Goal: Information Seeking & Learning: Check status

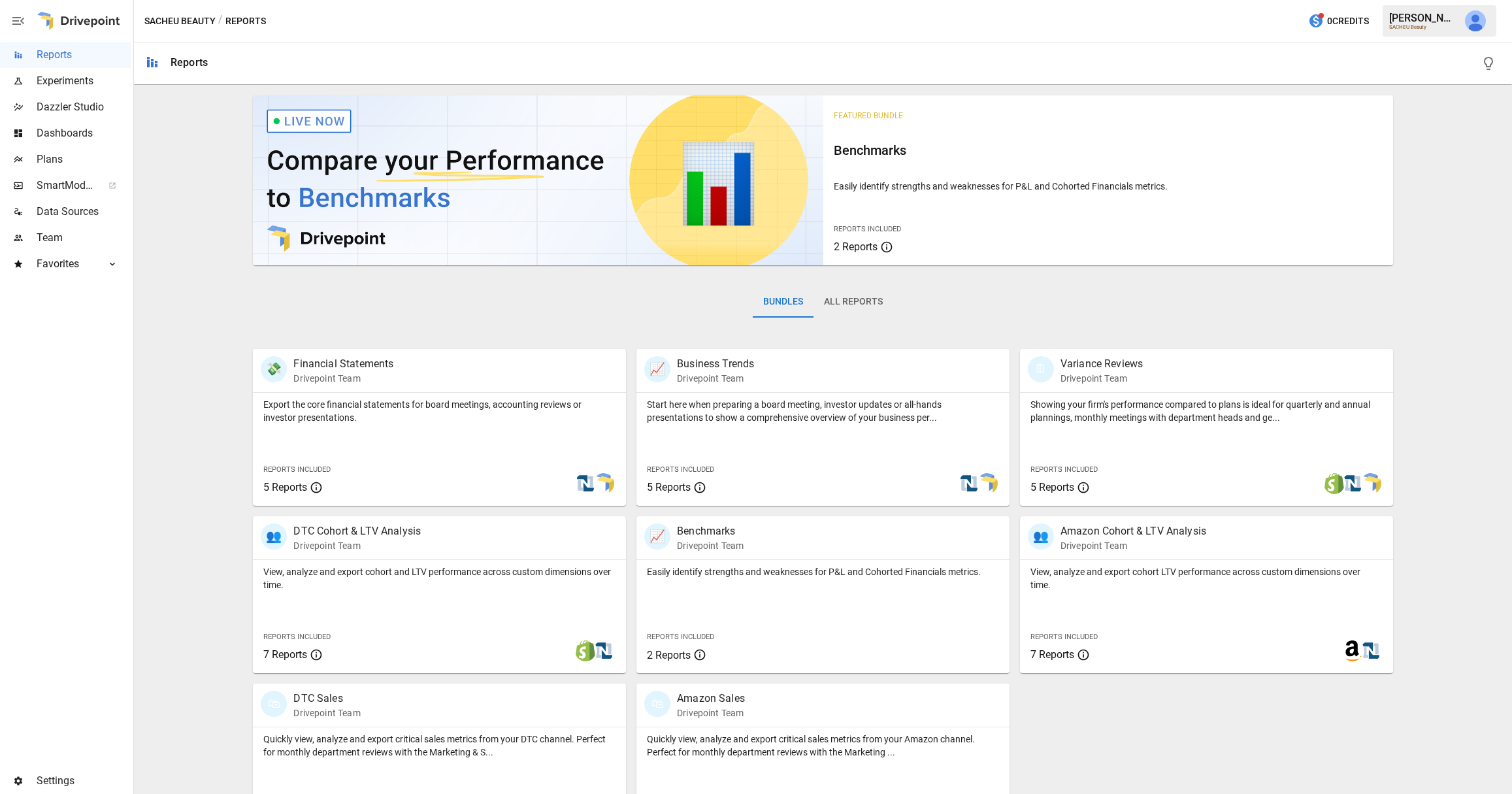
click at [60, 132] on span "Dashboards" at bounding box center [83, 133] width 94 height 16
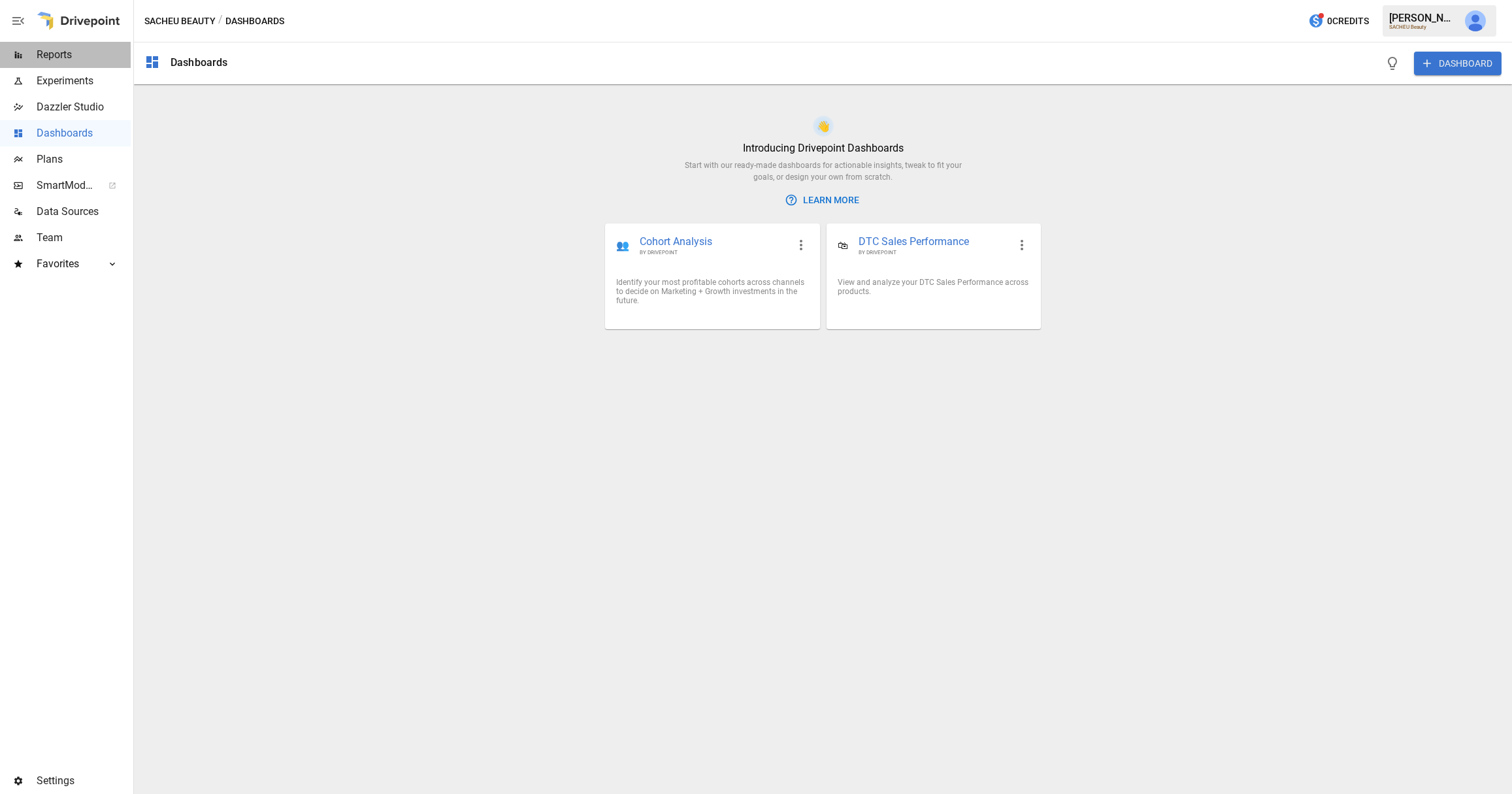
click at [67, 59] on span "Reports" at bounding box center [83, 55] width 94 height 16
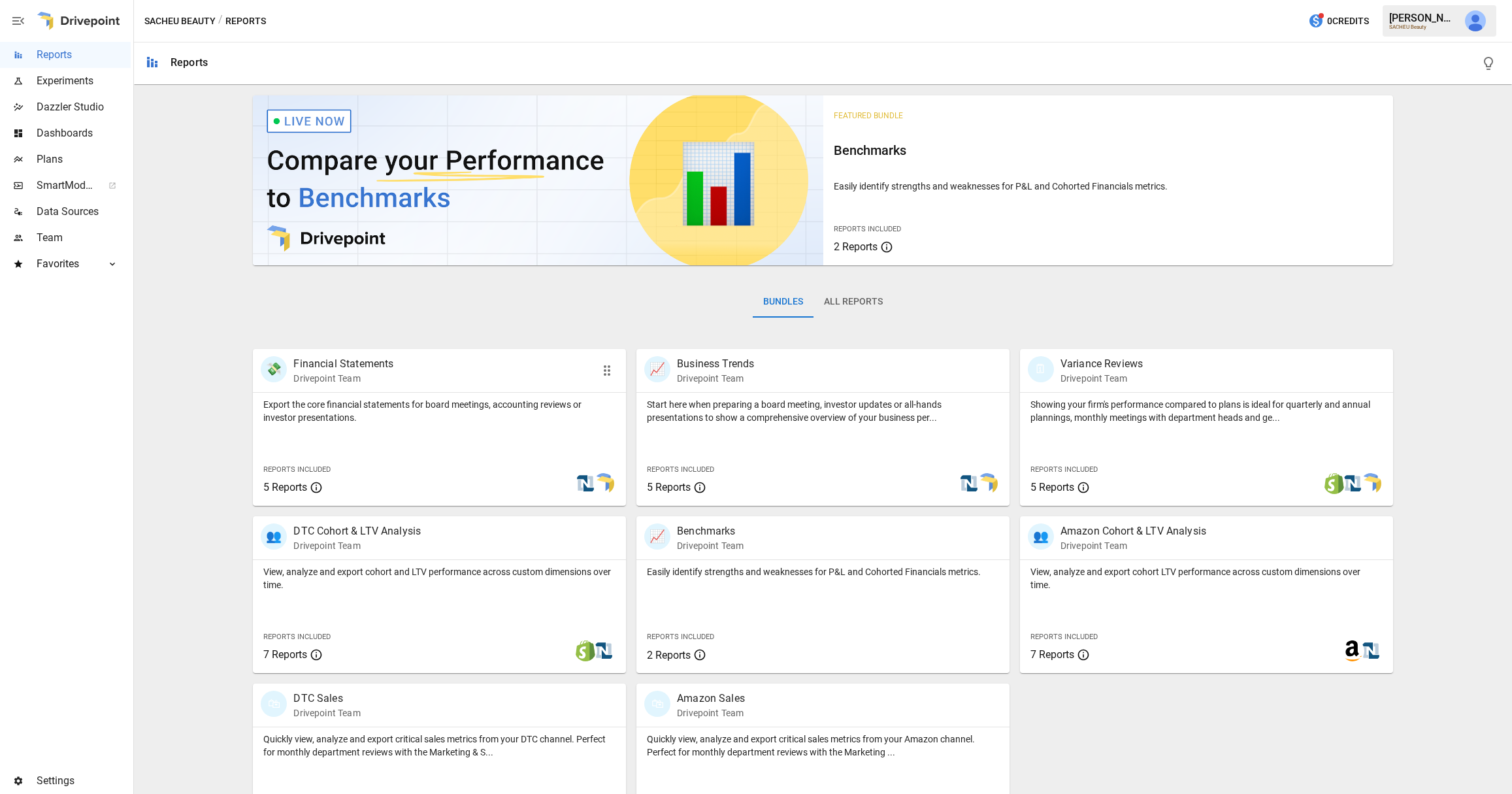
click at [413, 451] on div "Export the core financial statements for board meetings, accounting reviews or …" at bounding box center [439, 449] width 373 height 113
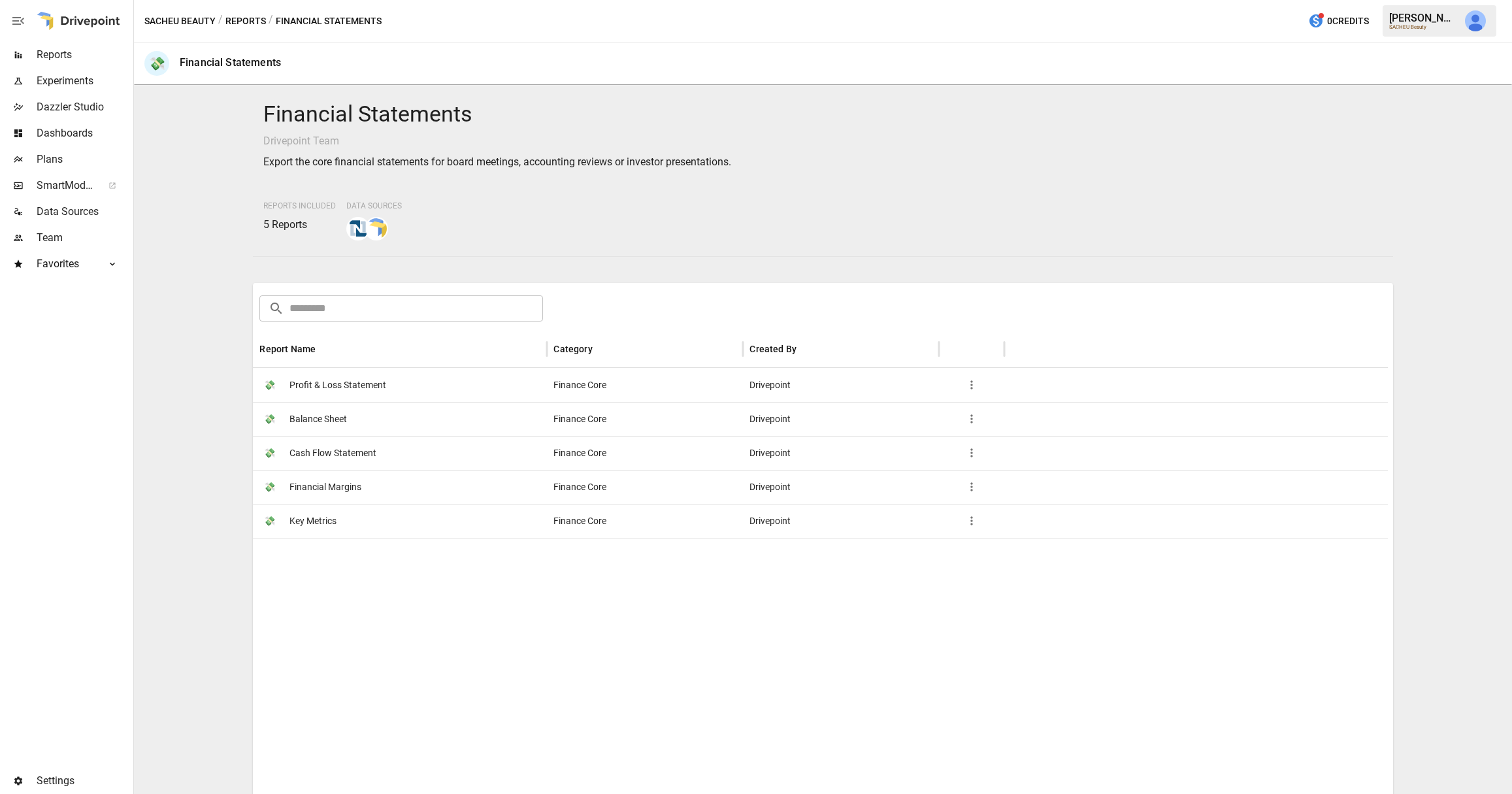
click at [386, 382] on div "💸 Profit & Loss Statement" at bounding box center [400, 384] width 294 height 34
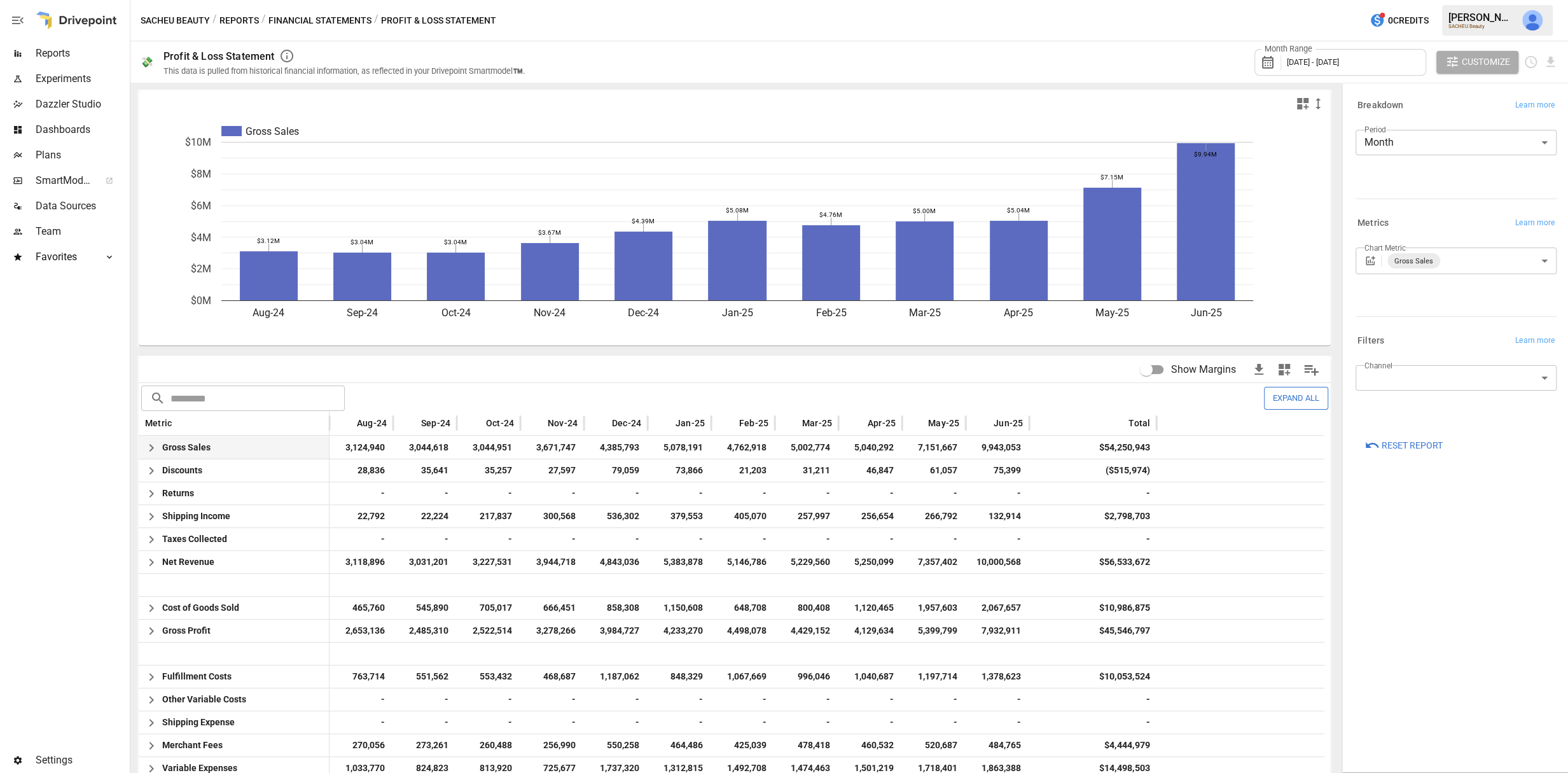
click at [166, 450] on span "Gross Sales" at bounding box center [186, 446] width 49 height 22
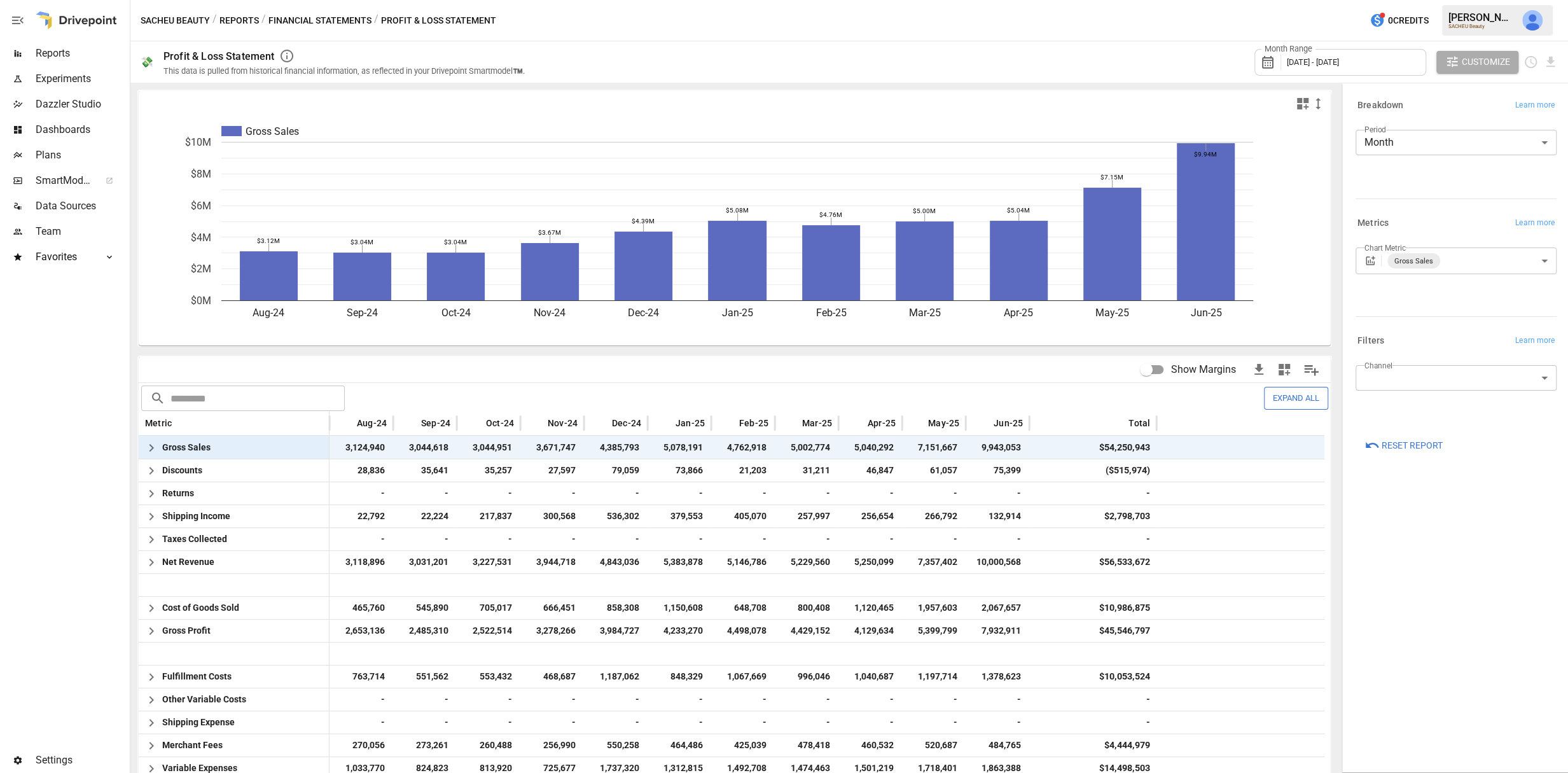
click at [152, 447] on icon "button" at bounding box center [150, 447] width 5 height 8
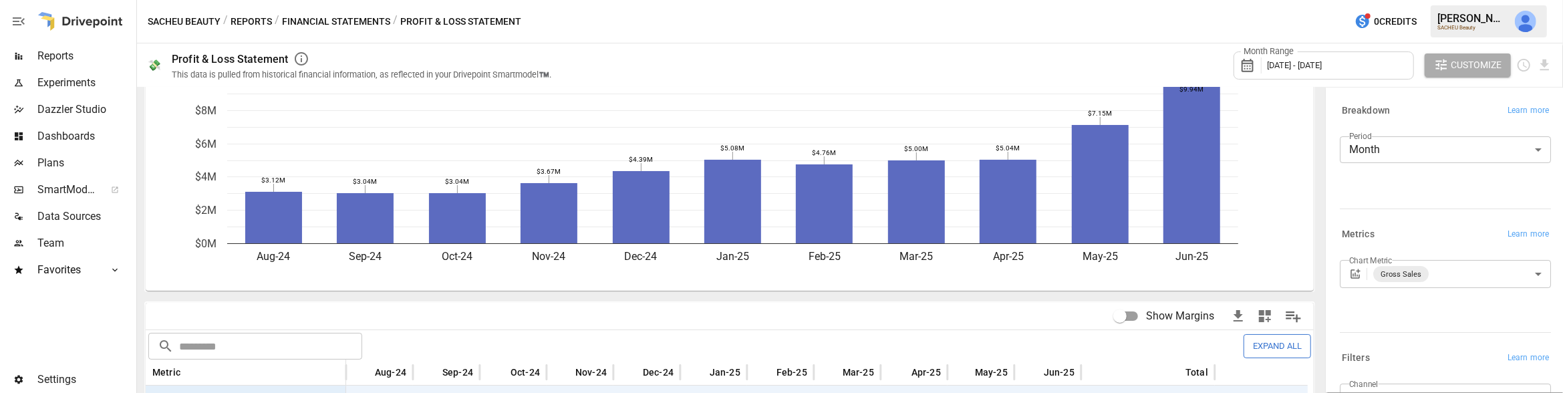
scroll to position [250, 0]
